Goal: Transaction & Acquisition: Download file/media

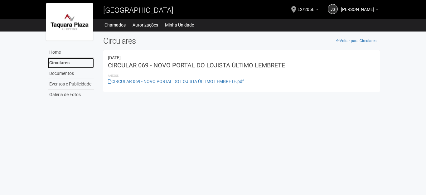
click at [59, 64] on link "Circulares" at bounding box center [71, 63] width 46 height 11
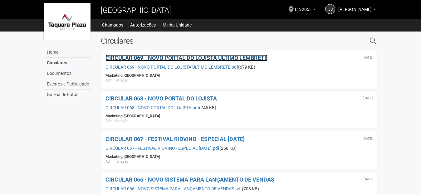
click at [172, 58] on span "CIRCULAR 069 - NOVO PORTAL DO LOJISTA ÚLTIMO LEMBRETE" at bounding box center [186, 58] width 162 height 7
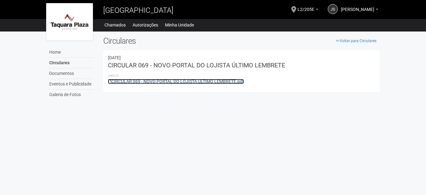
click at [161, 81] on link "CIRCULAR 069 - NOVO PORTAL DO LOJISTA ÚLTIMO LEMBRETE.pdf" at bounding box center [176, 81] width 136 height 5
click at [125, 81] on link "CIRCULAR 069 - NOVO PORTAL DO LOJISTA ÚLTIMO LEMBRETE.pdf" at bounding box center [176, 81] width 136 height 5
